Goal: Navigation & Orientation: Find specific page/section

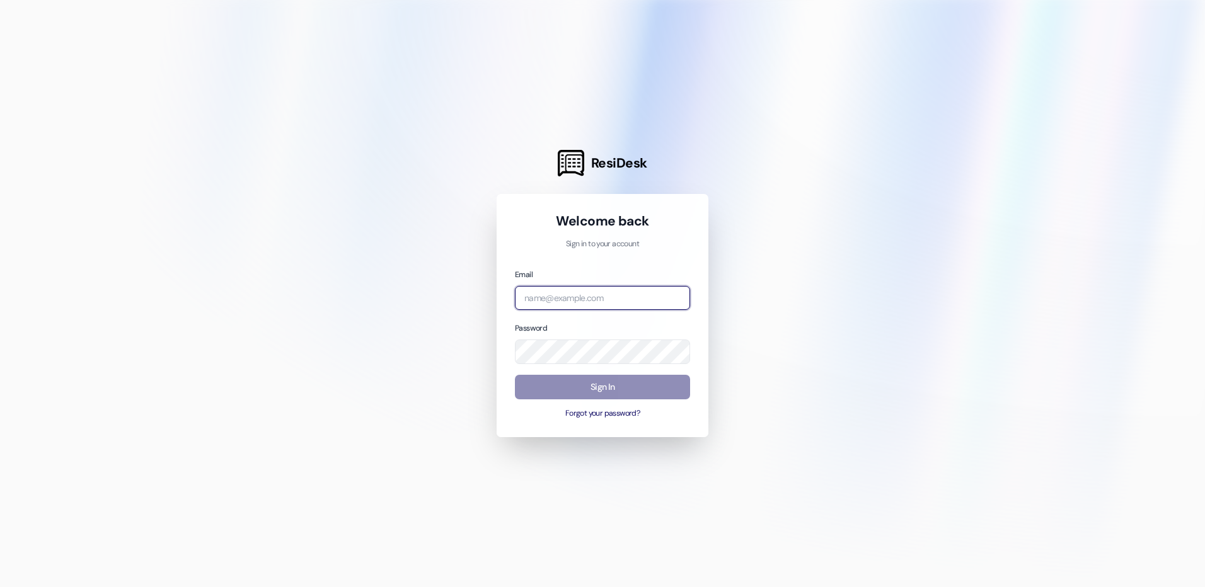
type input "[EMAIL_ADDRESS][DOMAIN_NAME]"
click at [612, 376] on button "Sign In" at bounding box center [602, 387] width 175 height 25
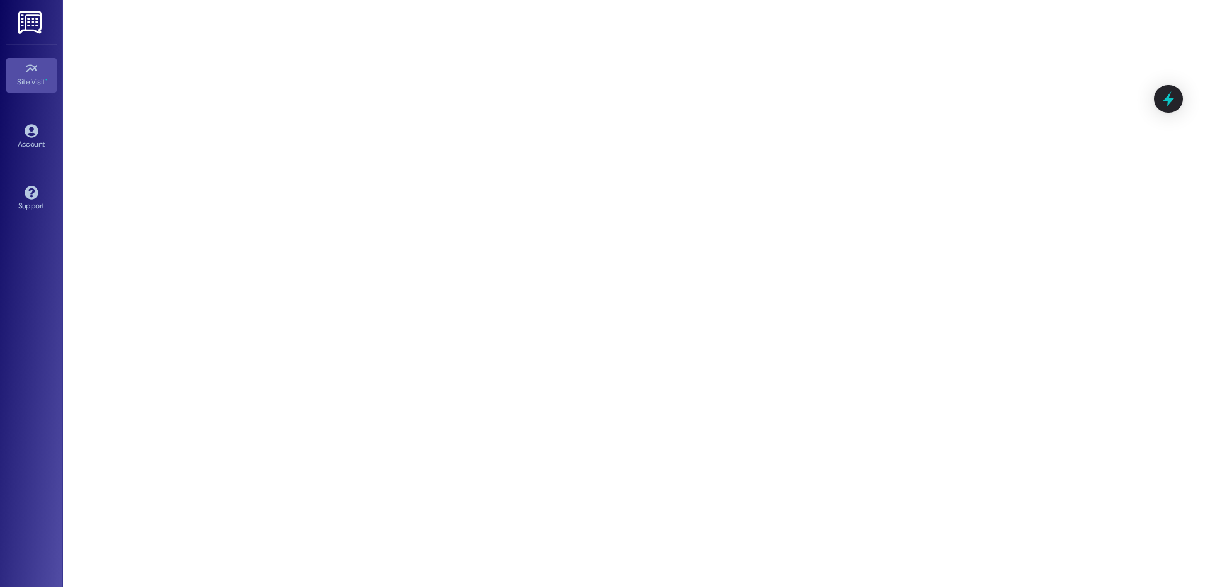
click at [26, 13] on img at bounding box center [31, 22] width 26 height 23
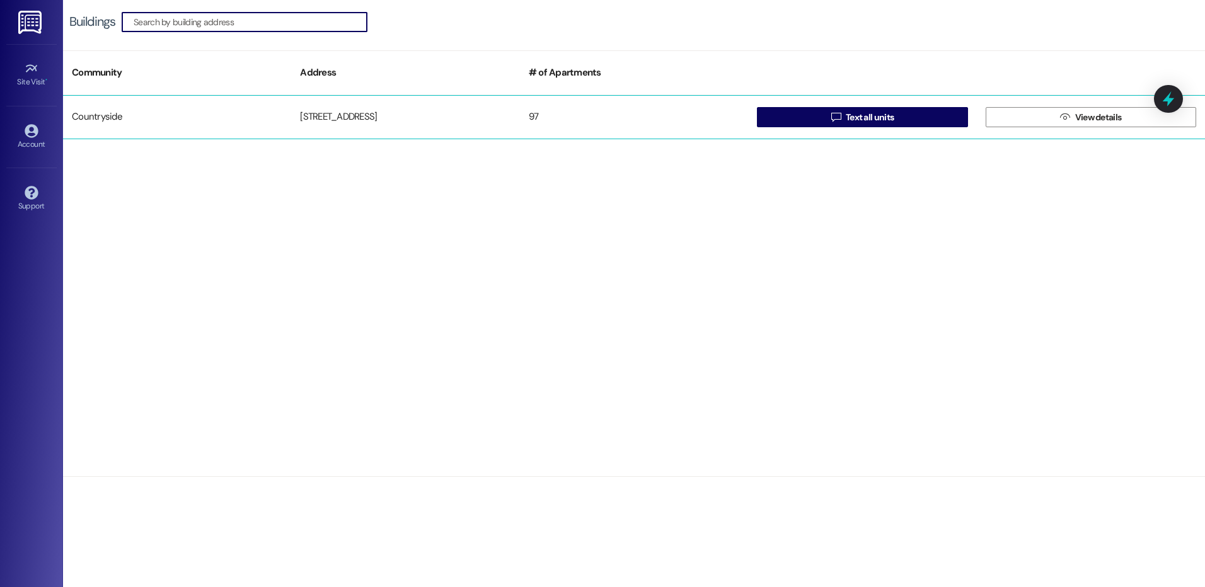
click at [113, 125] on div "Countryside" at bounding box center [177, 117] width 228 height 25
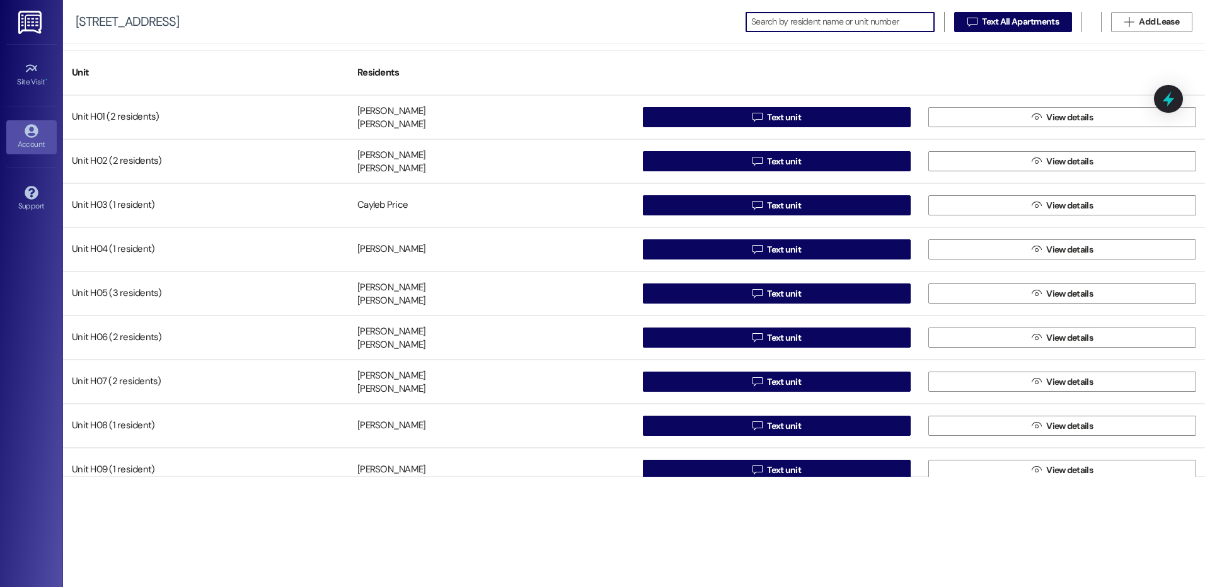
click at [36, 145] on div "Account" at bounding box center [31, 144] width 63 height 13
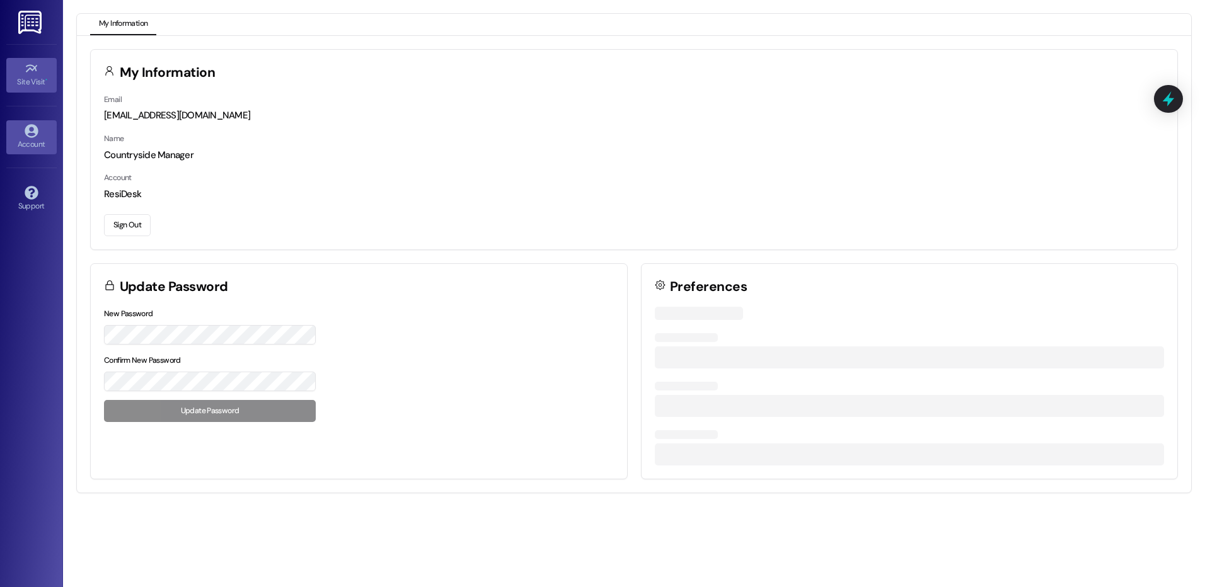
click at [37, 73] on icon at bounding box center [32, 69] width 14 height 14
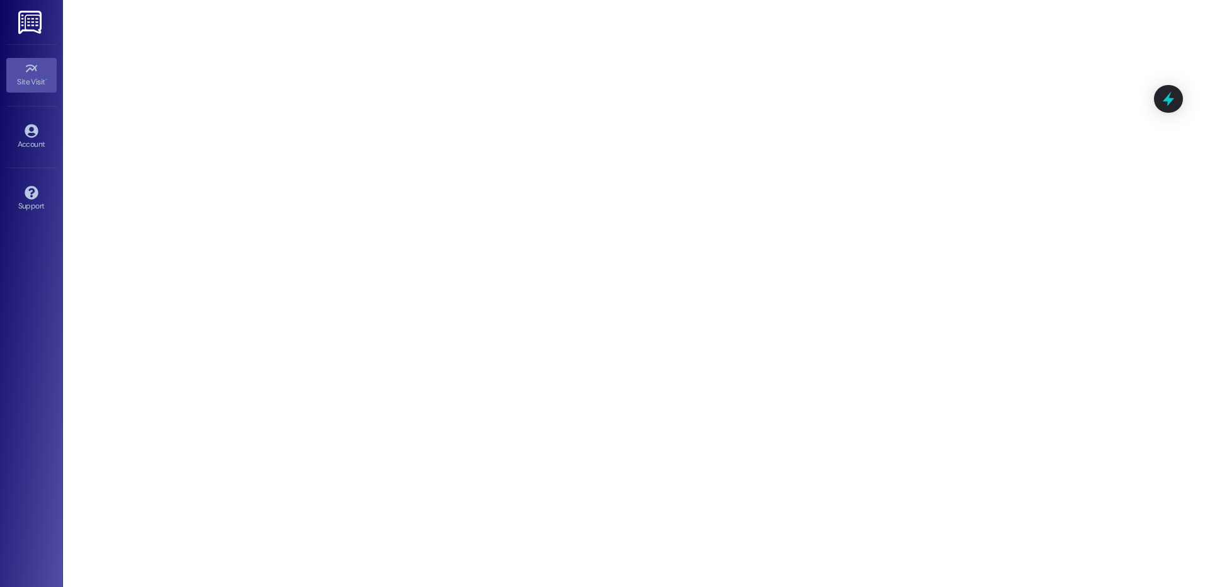
click at [31, 26] on img at bounding box center [31, 22] width 26 height 23
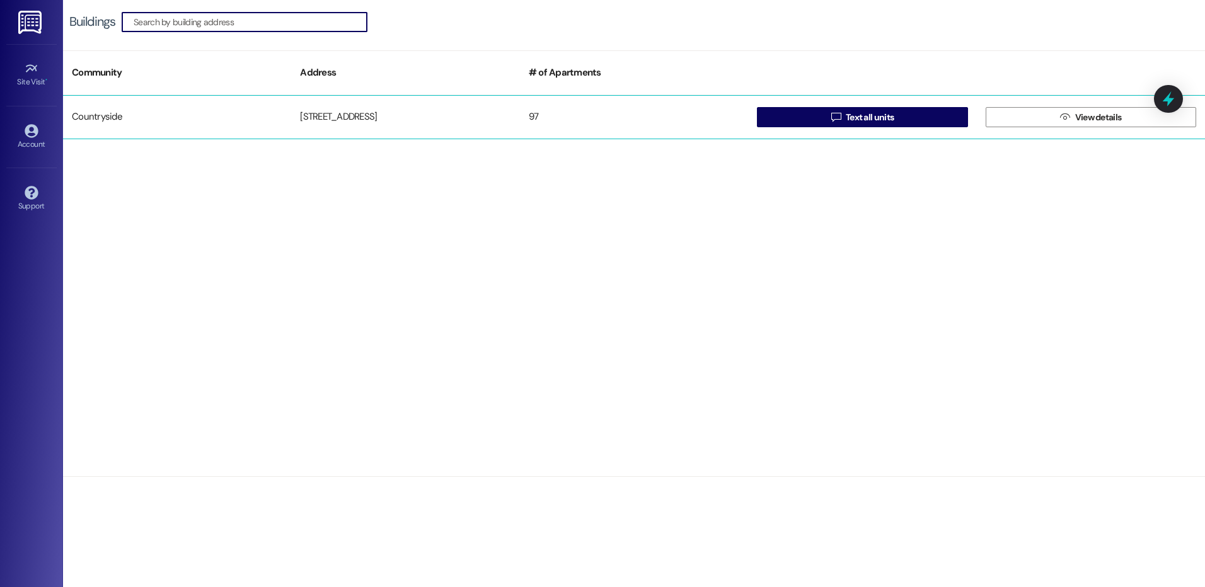
click at [136, 117] on div "Countryside" at bounding box center [177, 117] width 228 height 25
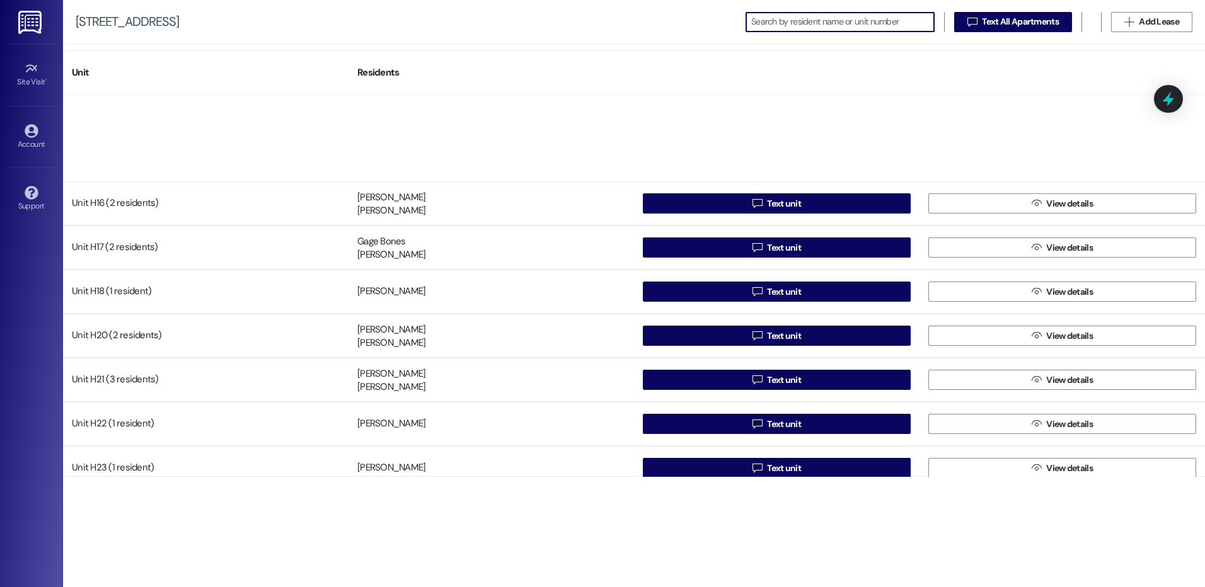
scroll to position [756, 0]
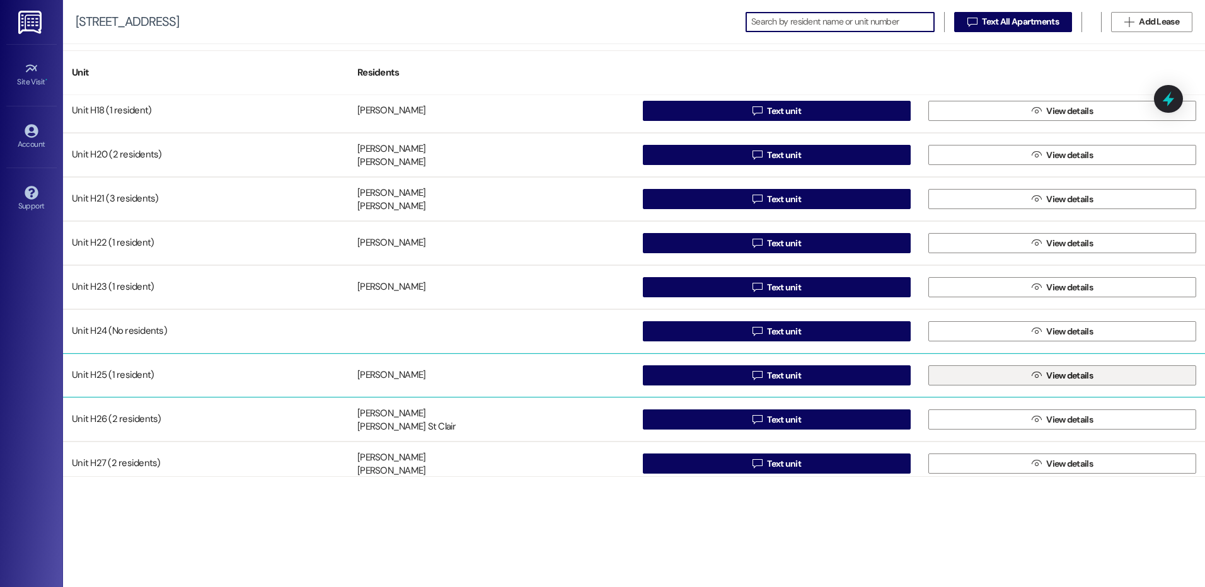
click at [1046, 375] on span "View details" at bounding box center [1069, 375] width 47 height 13
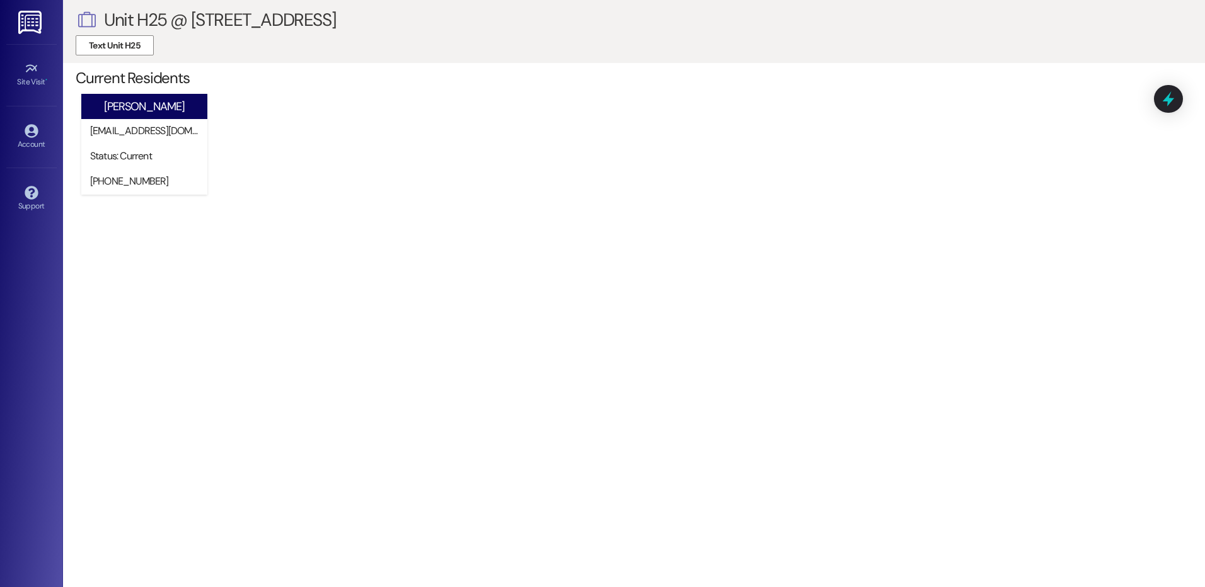
click at [30, 4] on link at bounding box center [31, 22] width 40 height 44
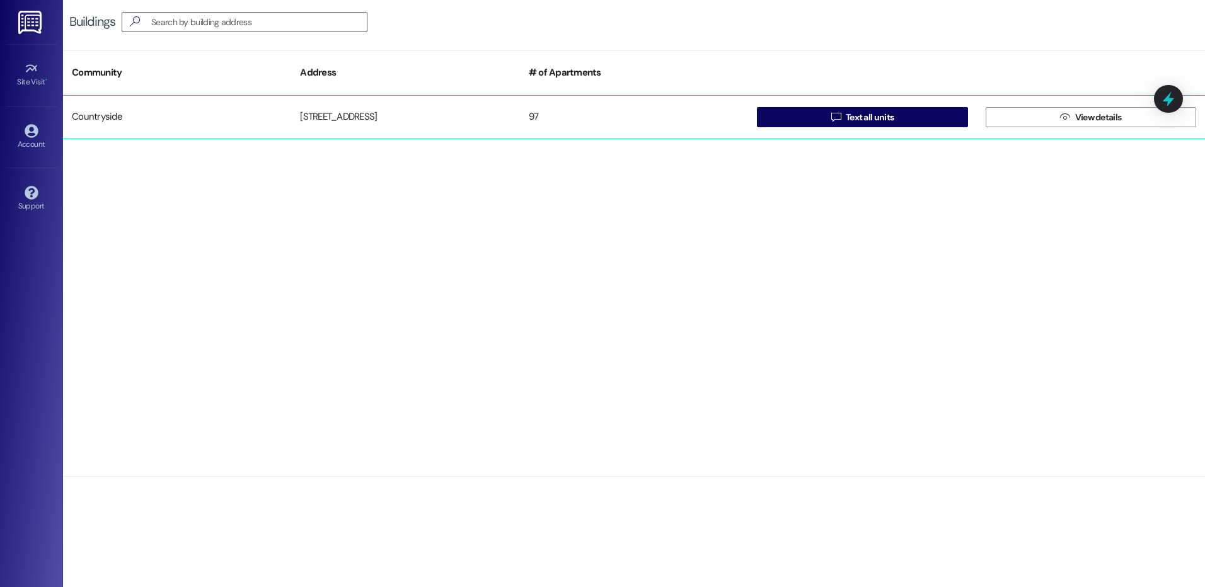
click at [102, 117] on div "Countryside" at bounding box center [177, 117] width 228 height 25
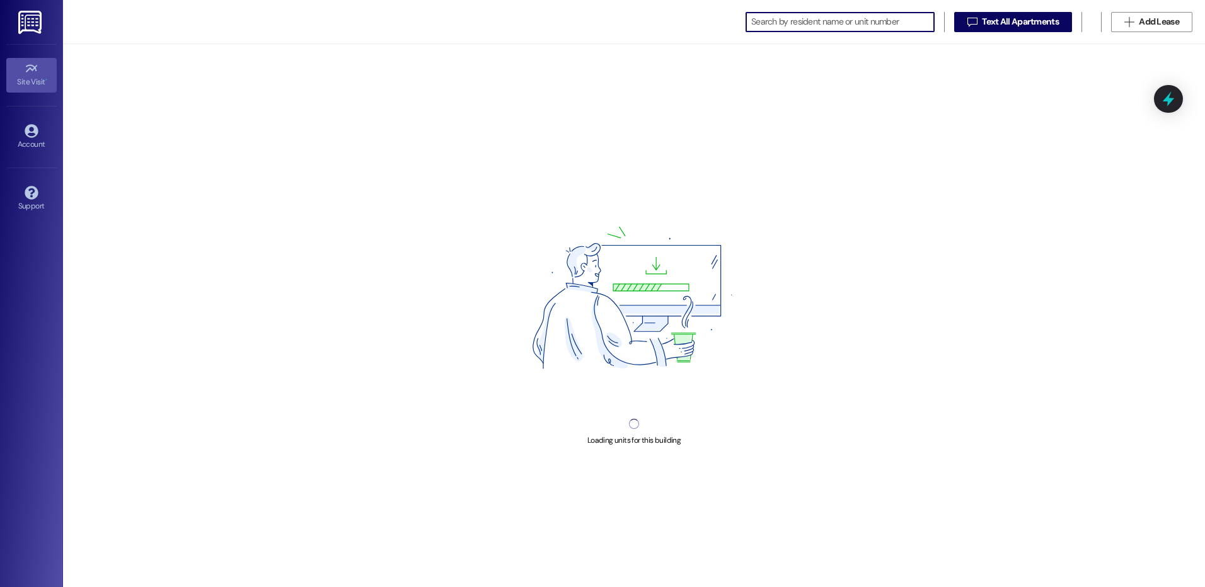
click at [42, 78] on div "Site Visit •" at bounding box center [31, 82] width 63 height 13
